Goal: Check status: Check status

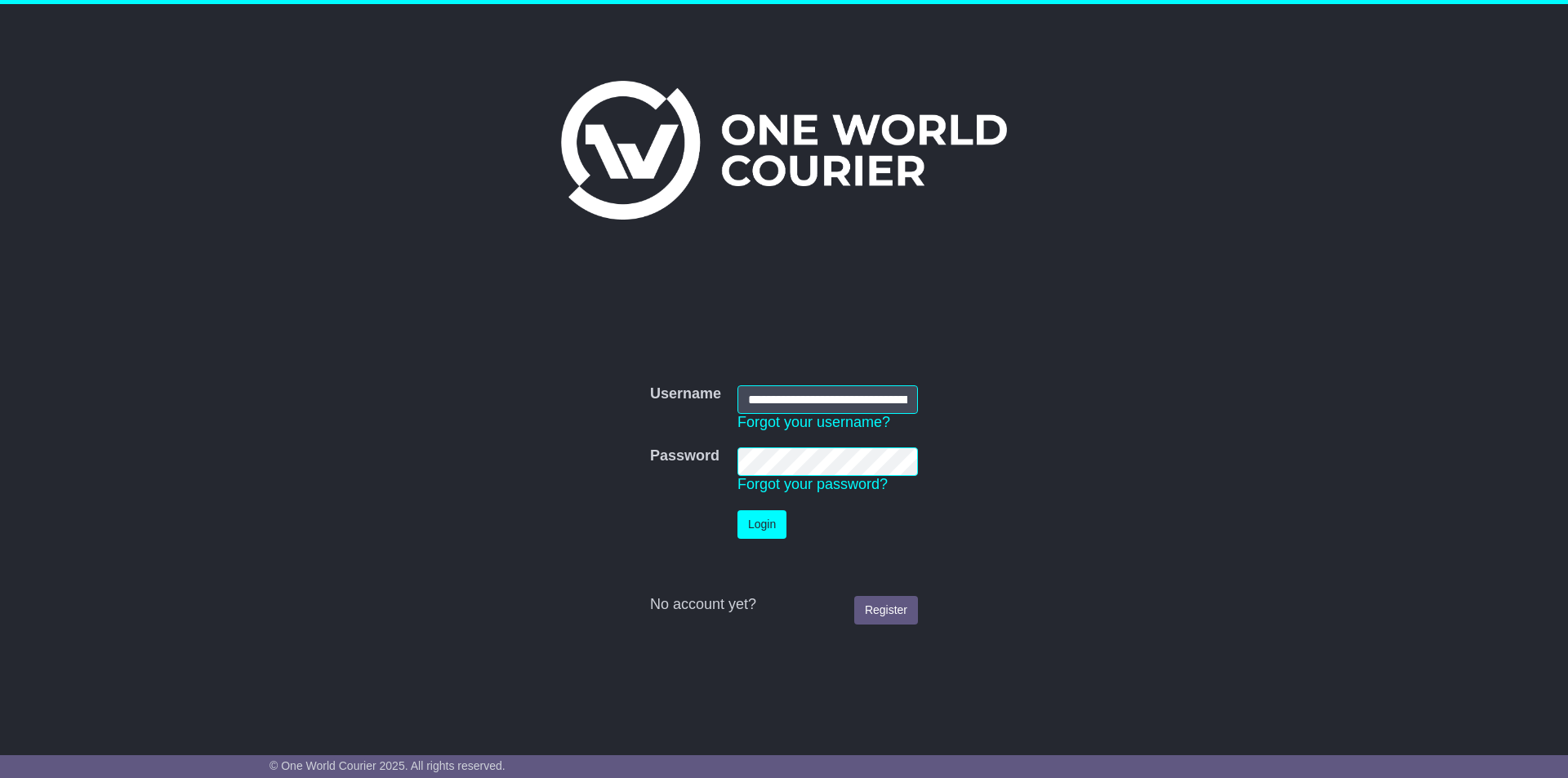
type input "**********"
click at [802, 475] on td "Password Forgot your password?" at bounding box center [827, 471] width 196 height 63
click at [774, 518] on button "Login" at bounding box center [762, 525] width 49 height 28
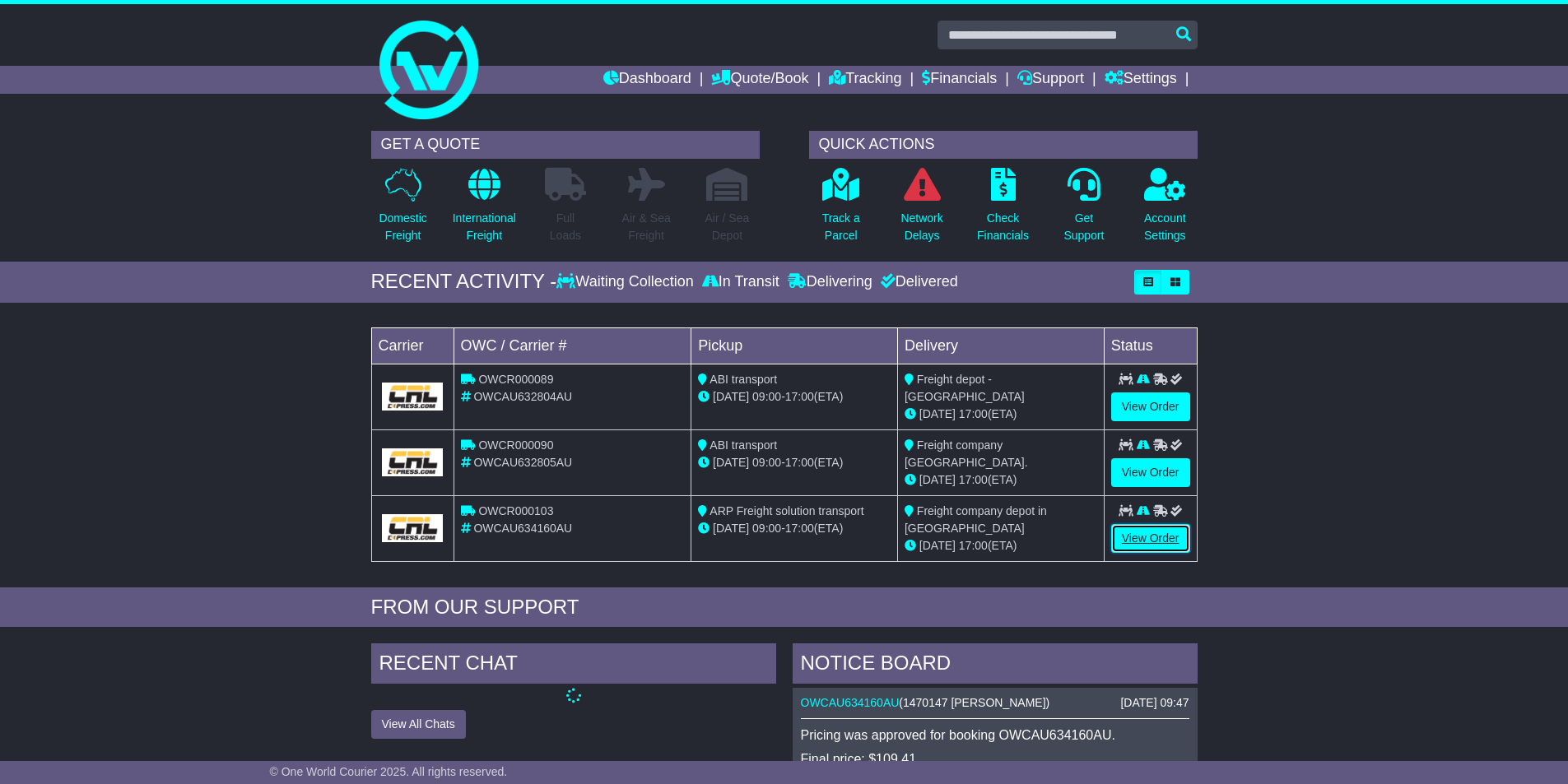
click at [1130, 527] on link "View Order" at bounding box center [1151, 538] width 79 height 29
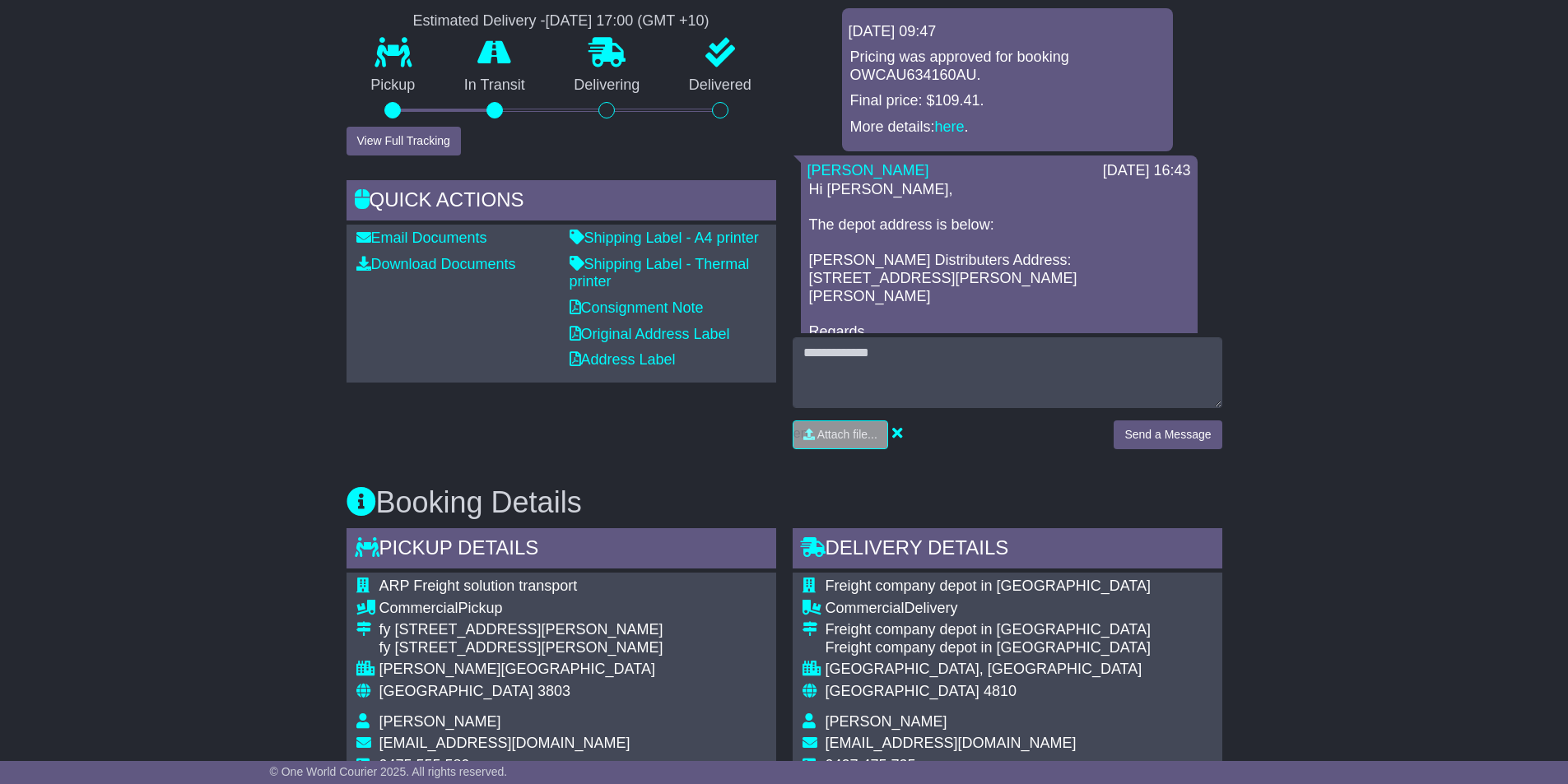
scroll to position [411, 0]
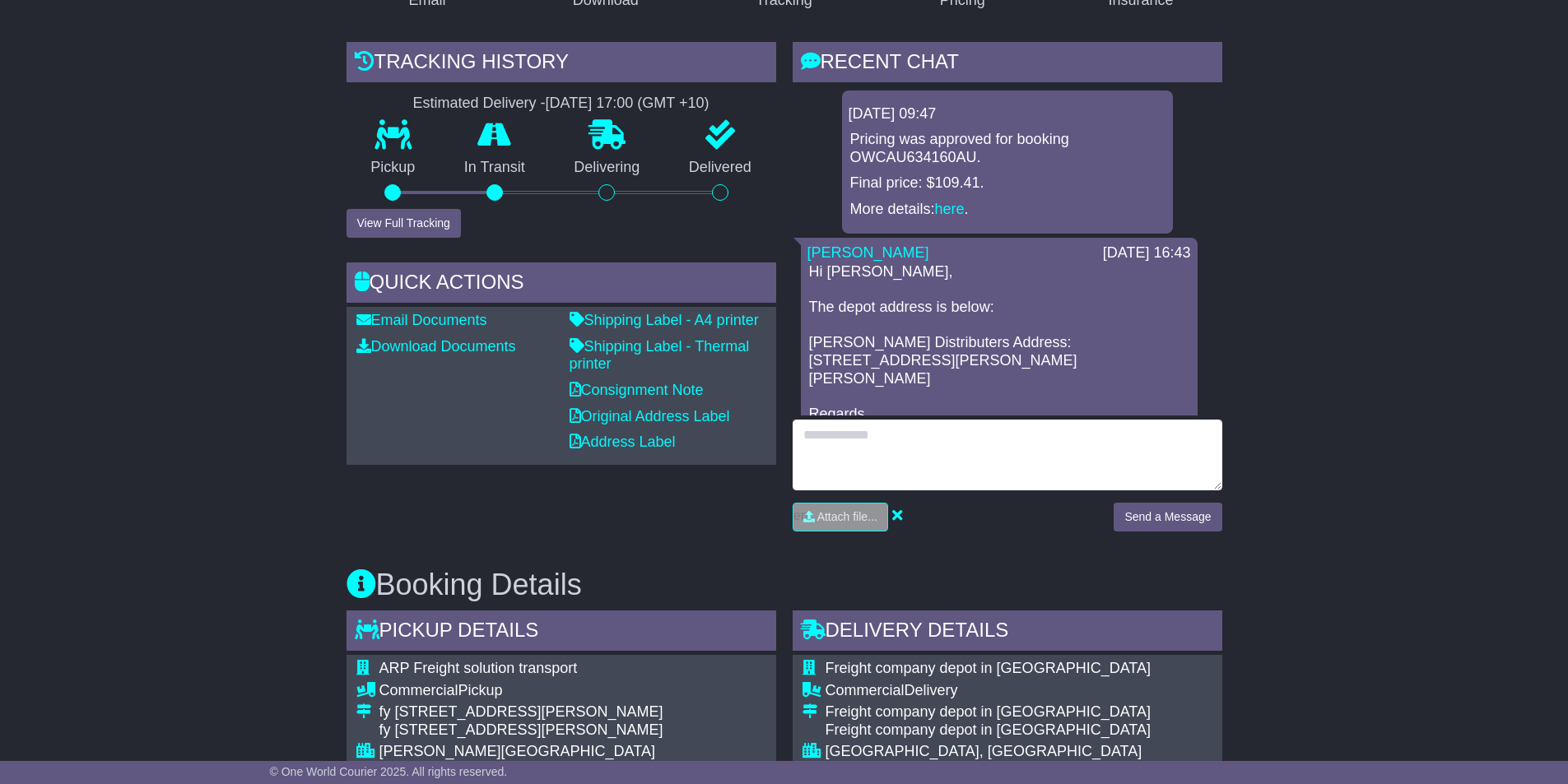
click at [983, 420] on textarea at bounding box center [1007, 455] width 430 height 71
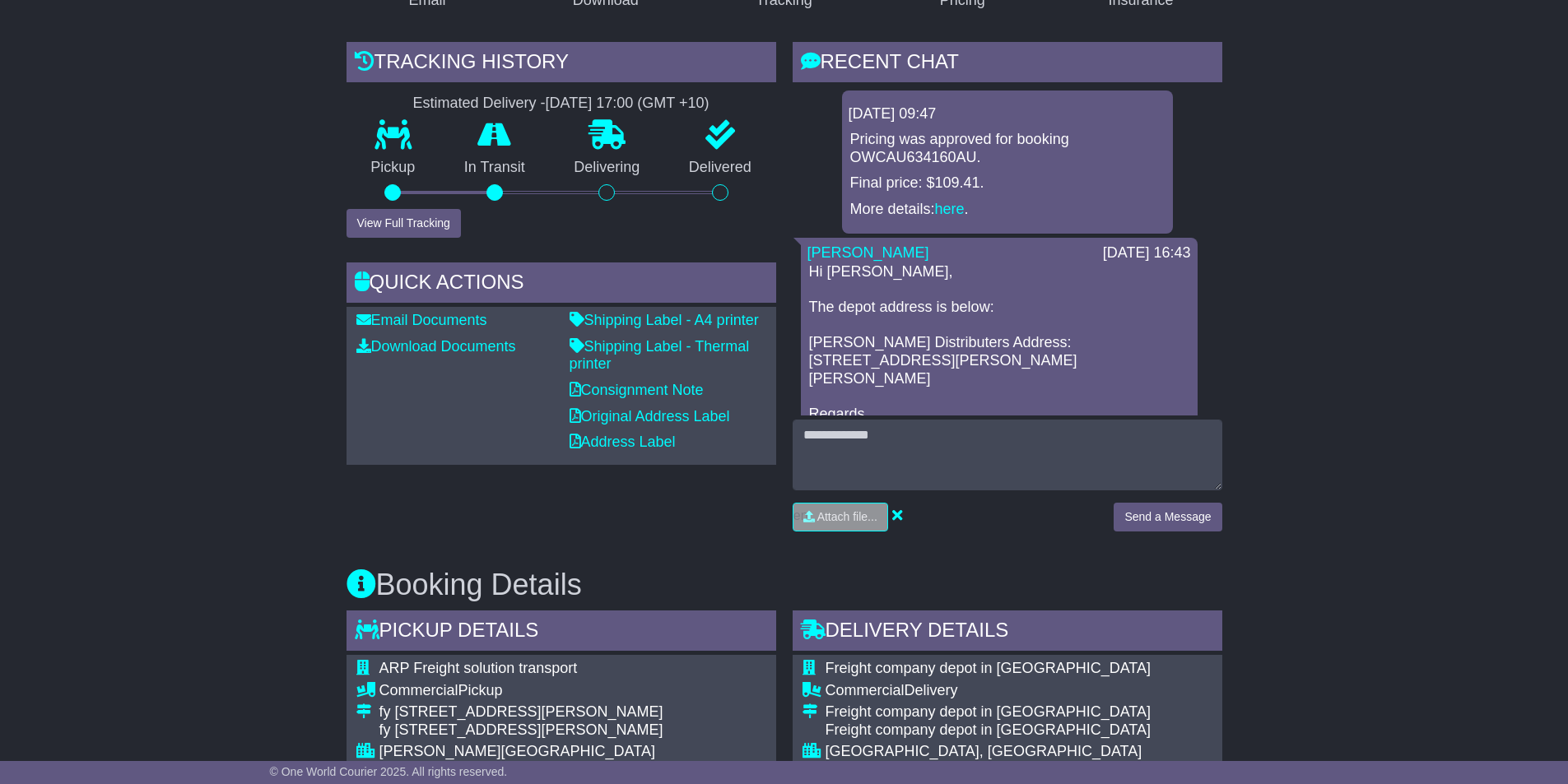
click at [938, 334] on p "Hi Navi, The depot address is below: Griffin Distributers Address: 73-83 Webb D…" at bounding box center [1000, 352] width 381 height 178
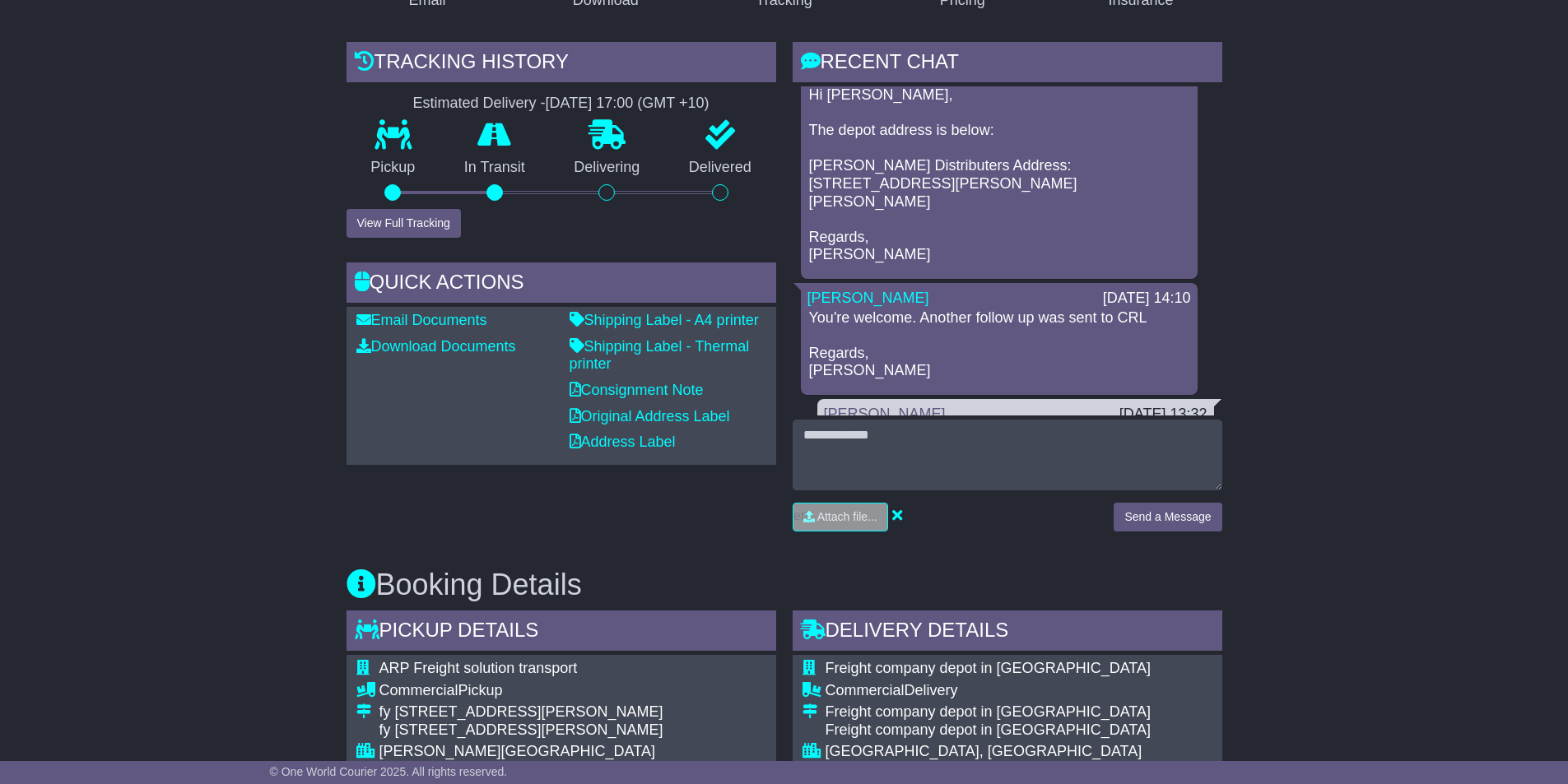
scroll to position [0, 0]
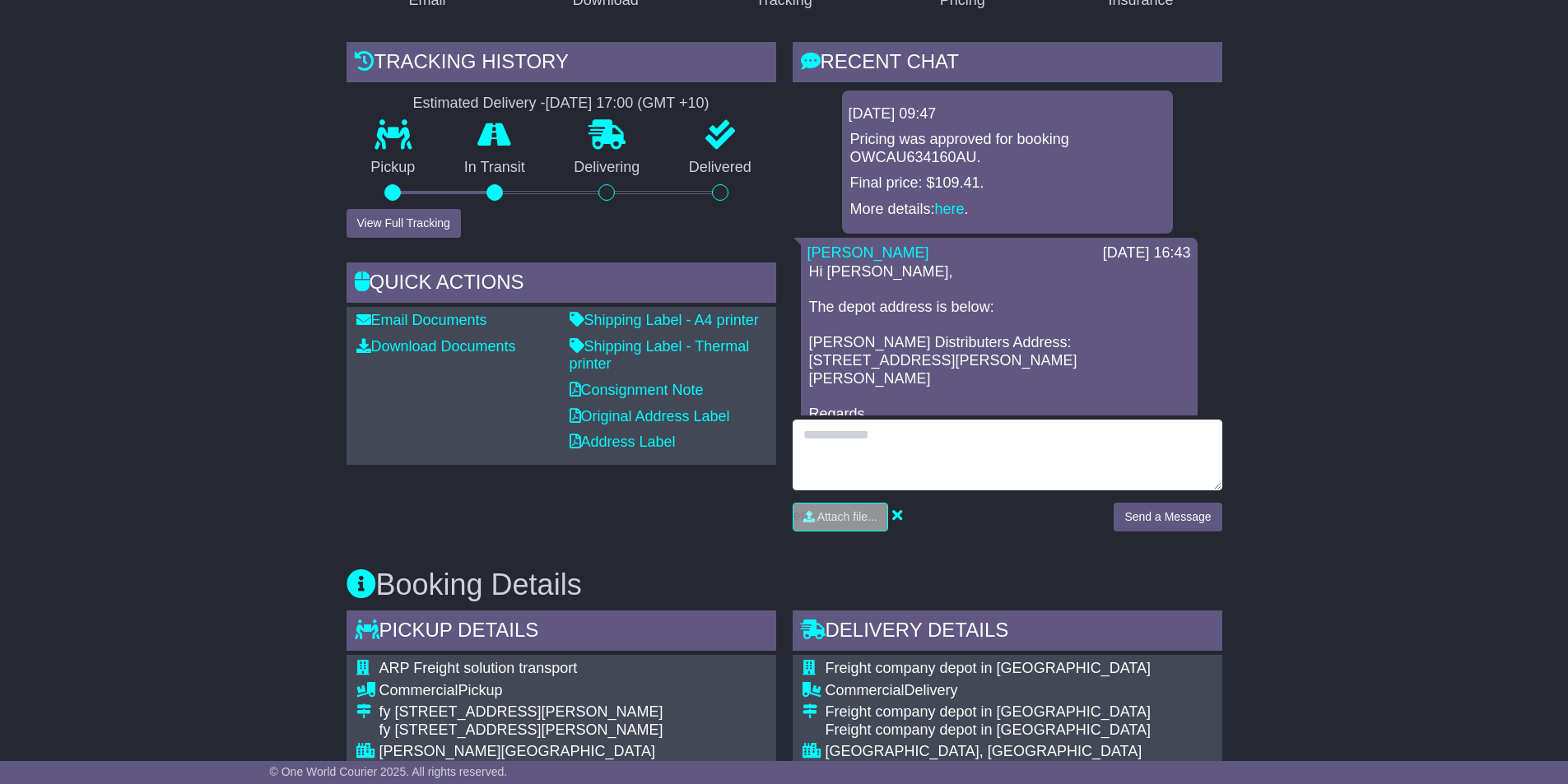
click at [861, 420] on textarea at bounding box center [1007, 455] width 430 height 71
type textarea "**********"
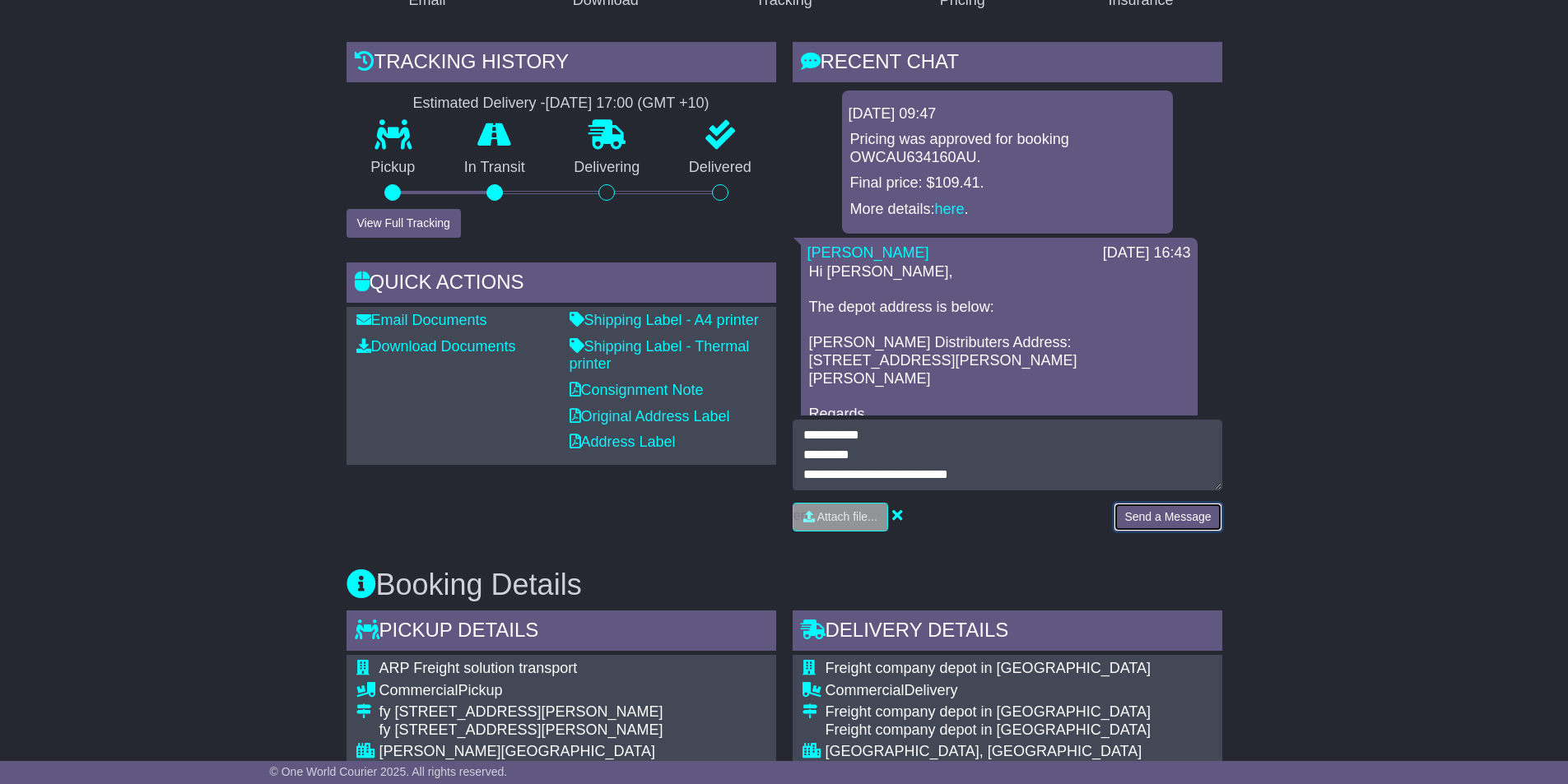
drag, startPoint x: 1136, startPoint y: 472, endPoint x: 1126, endPoint y: 481, distance: 13.5
click at [1136, 503] on button "Send a Message" at bounding box center [1167, 517] width 108 height 29
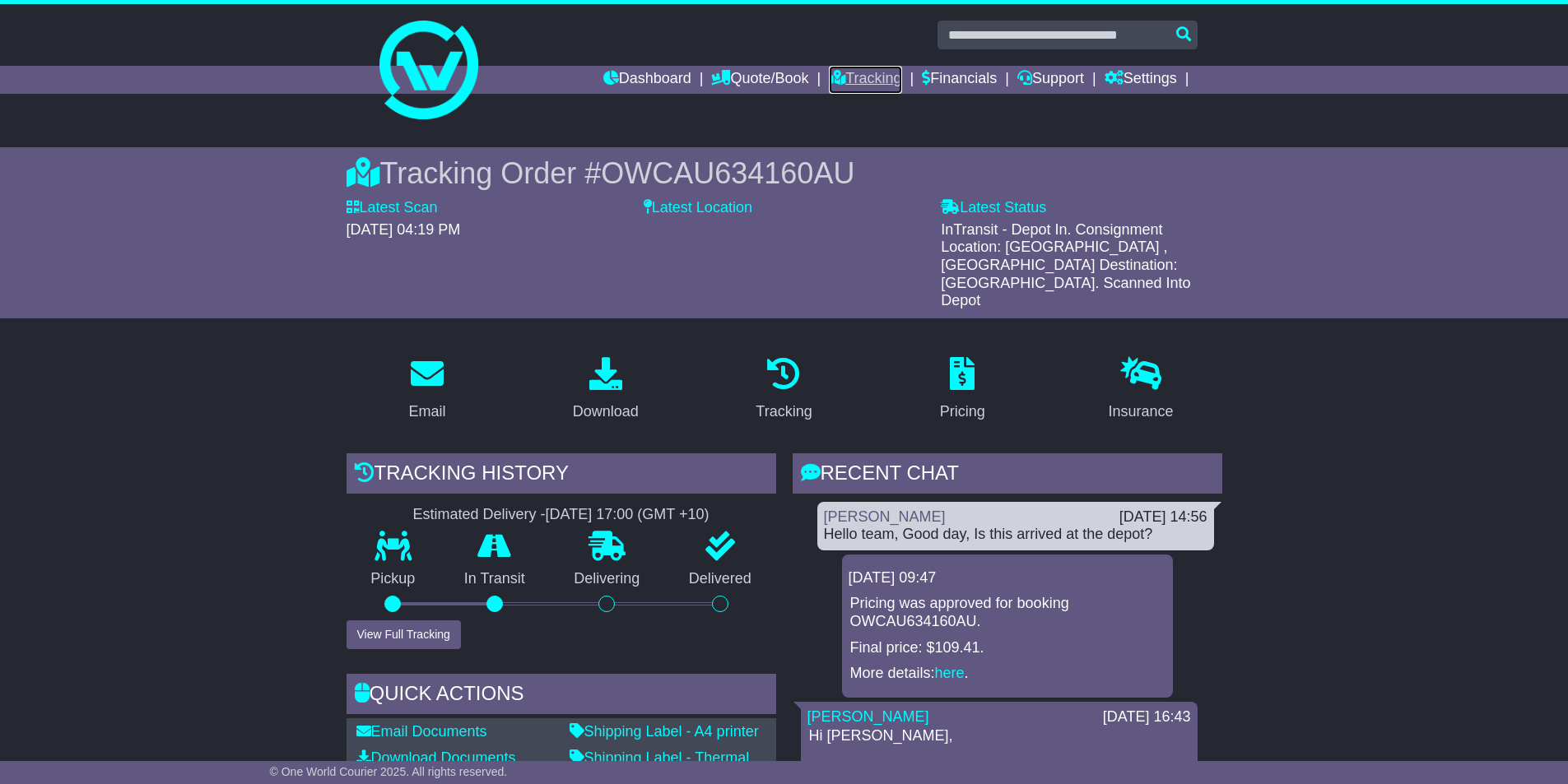
click at [851, 76] on link "Tracking" at bounding box center [866, 79] width 73 height 28
